Goal: Task Accomplishment & Management: Manage account settings

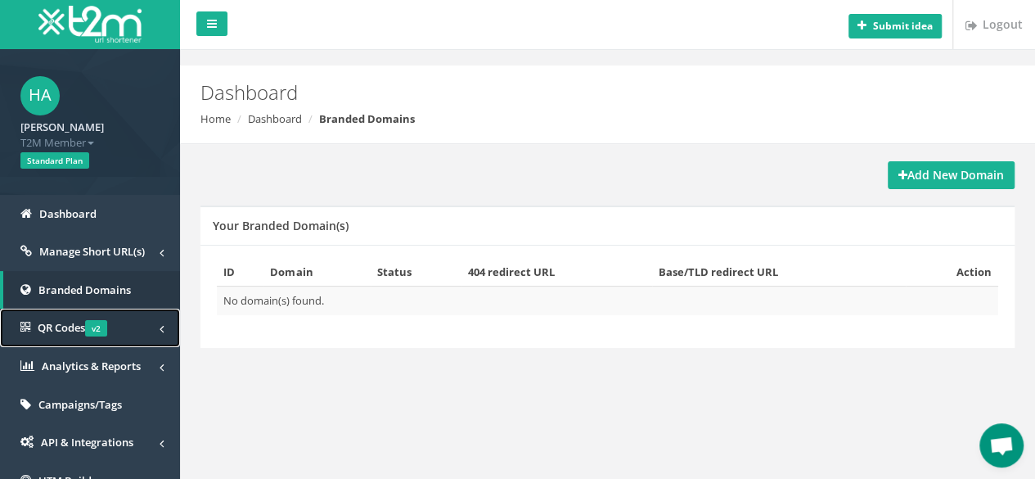
click at [60, 333] on span "QR Codes v2" at bounding box center [73, 327] width 70 height 15
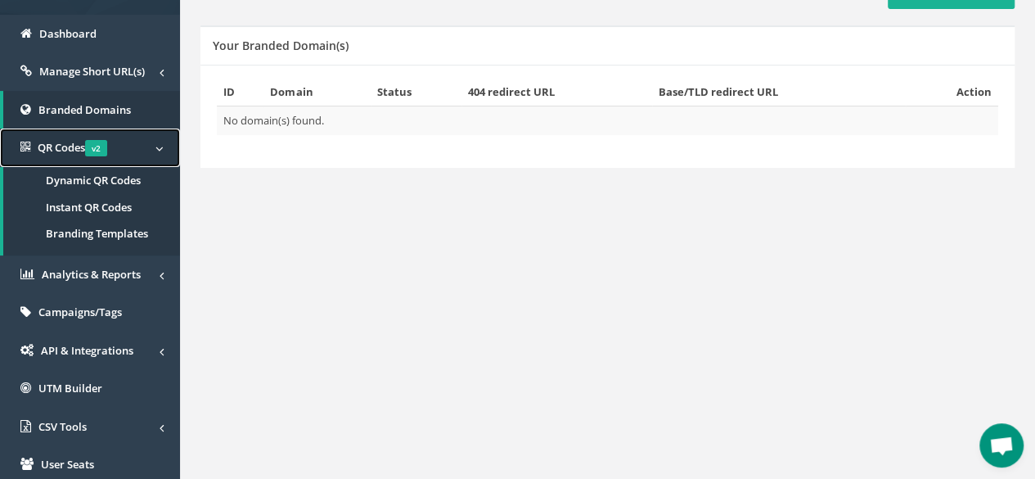
scroll to position [204, 0]
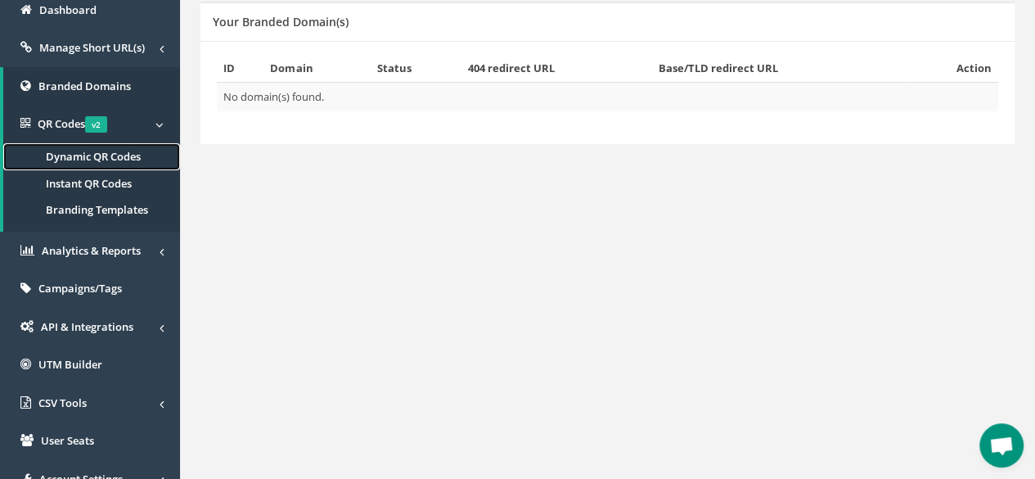
click at [82, 156] on span "Dynamic QR Codes" at bounding box center [93, 156] width 95 height 15
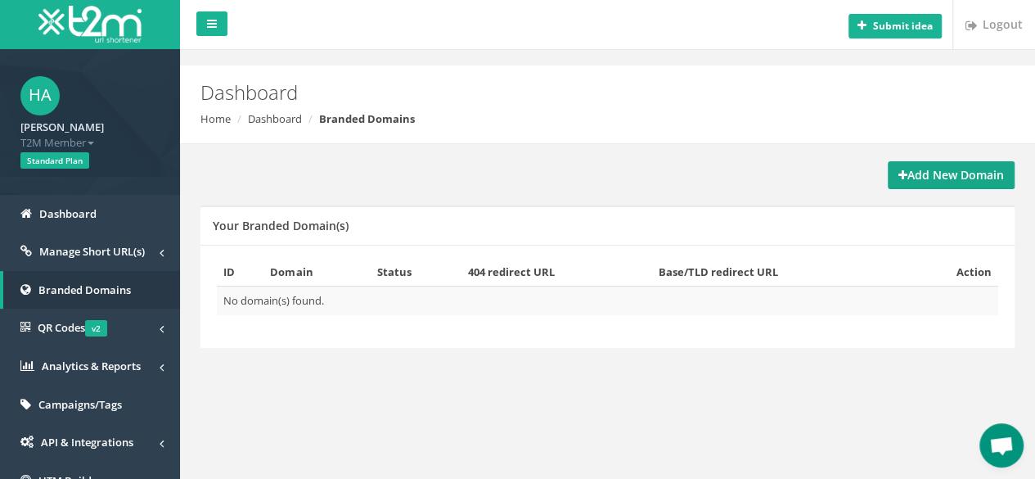
click at [924, 179] on strong "Add New Domain" at bounding box center [952, 175] width 106 height 16
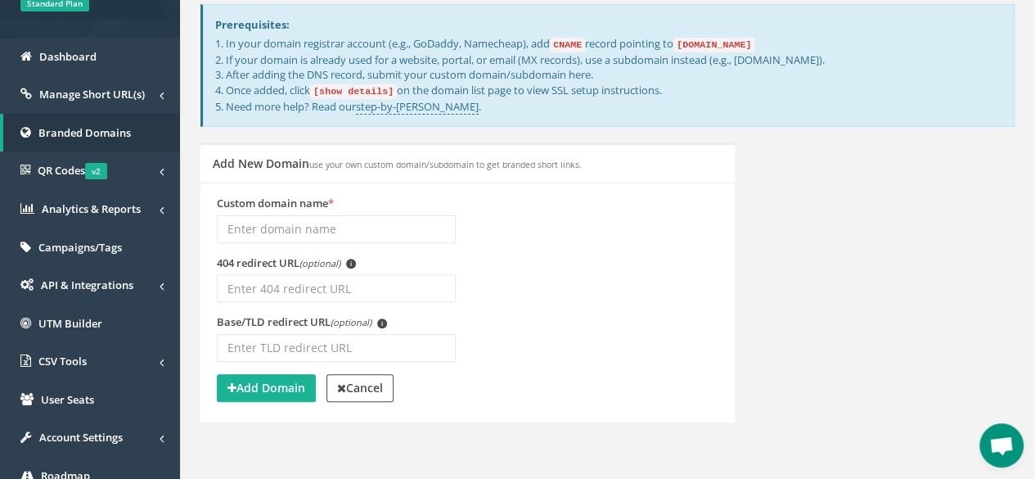
scroll to position [159, 0]
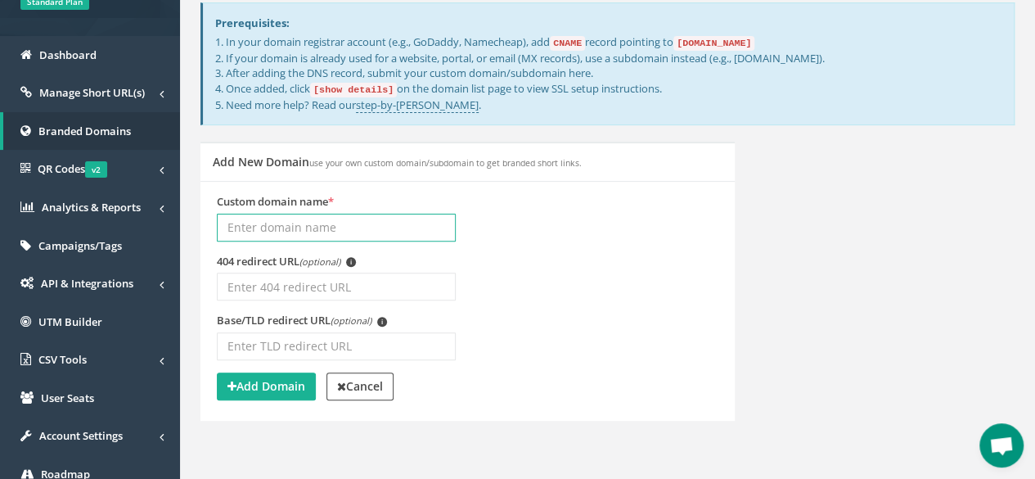
click at [286, 223] on input "Custom domain name *" at bounding box center [336, 228] width 239 height 28
paste input "https://api.leadconnectorhq.com/widget/bookings/meeting-with-harris"
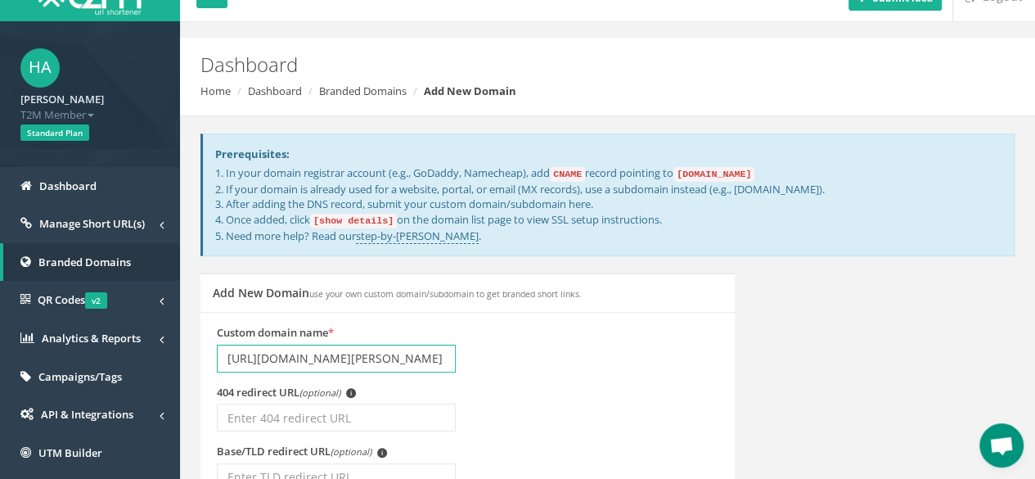
scroll to position [29, 0]
type input "https://api.leadconnectorhq.com/widget/bookings/meeting-with-harris"
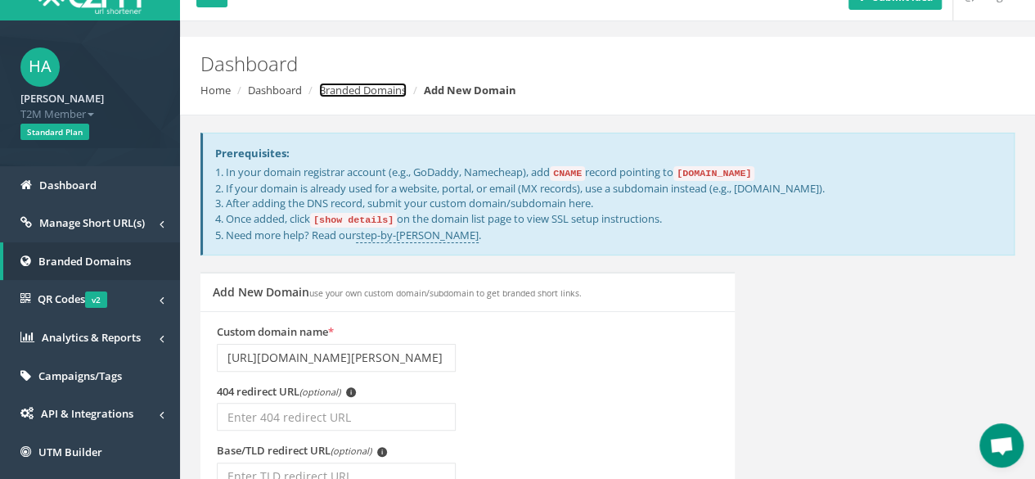
click at [381, 87] on link "Branded Domains" at bounding box center [363, 90] width 88 height 15
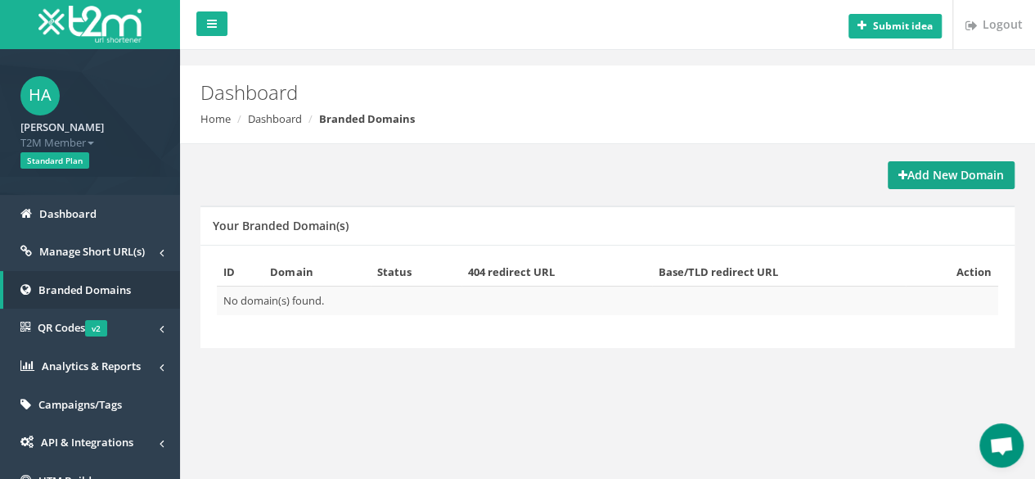
click at [918, 170] on strong "Add New Domain" at bounding box center [952, 175] width 106 height 16
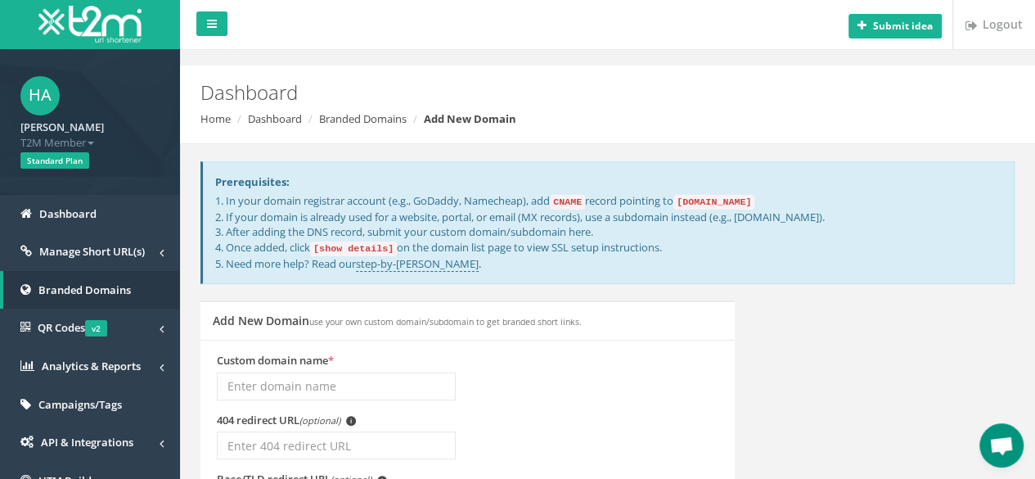
click at [300, 381] on input "Custom domain name *" at bounding box center [336, 386] width 239 height 28
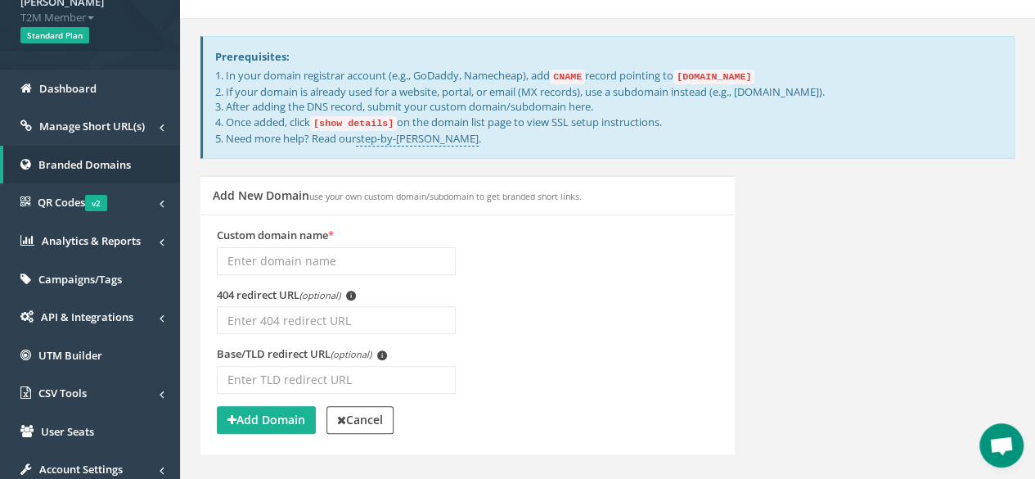
scroll to position [126, 0]
click at [841, 335] on div "Add New Domain use your own custom domain/subdomain to get branded short links.…" at bounding box center [607, 324] width 839 height 300
click at [319, 255] on input "Custom domain name *" at bounding box center [336, 260] width 239 height 28
paste input "[URL][DOMAIN_NAME][PERSON_NAME]"
type input "[URL][DOMAIN_NAME][PERSON_NAME]"
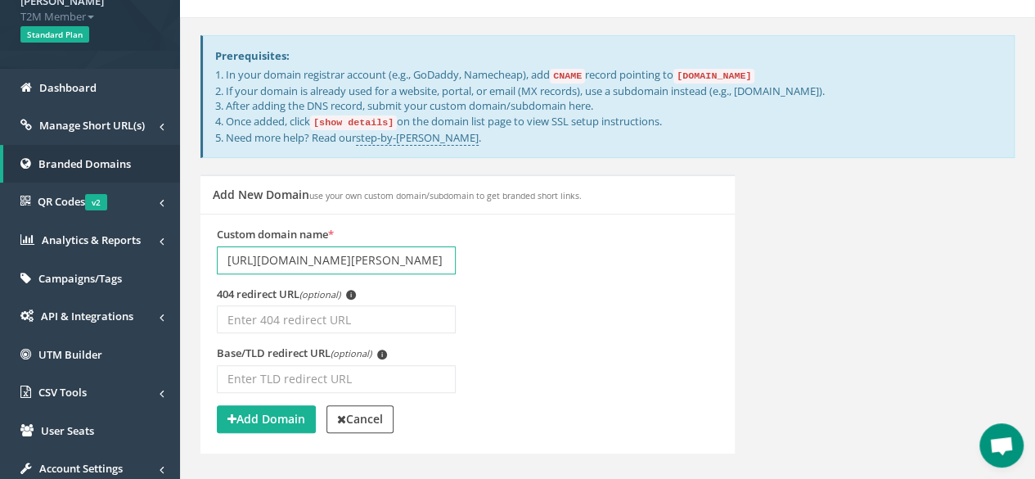
scroll to position [0, 158]
click at [433, 258] on input "[URL][DOMAIN_NAME][PERSON_NAME]" at bounding box center [336, 260] width 239 height 28
